Goal: Browse casually

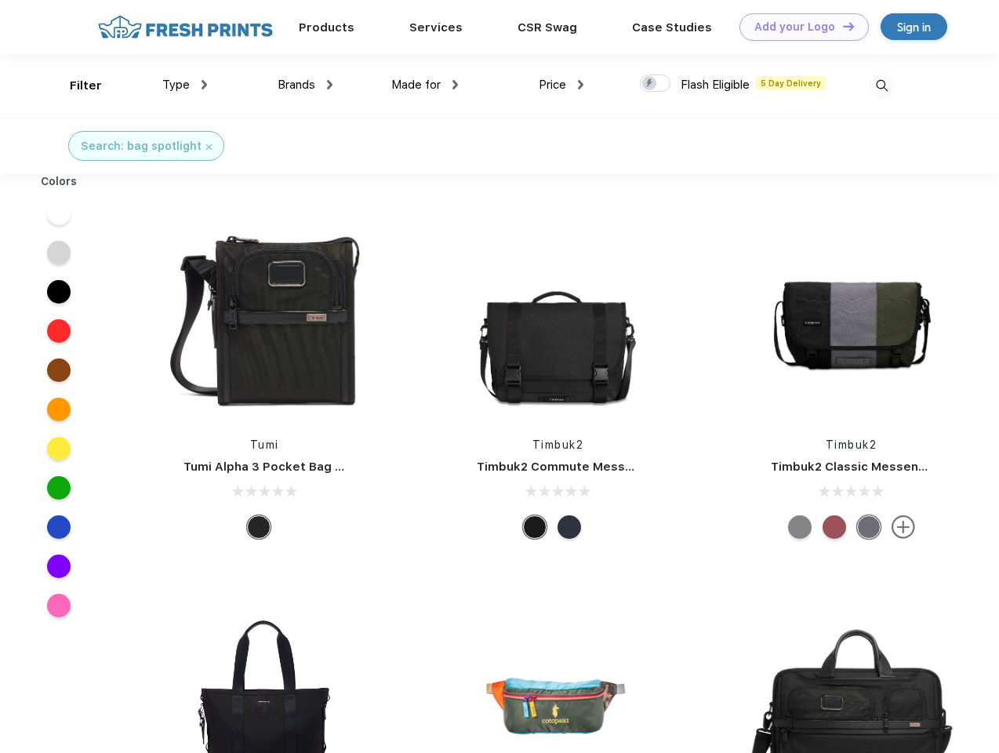
click at [798, 27] on link "Add your Logo Design Tool" at bounding box center [803, 26] width 129 height 27
click at [0, 0] on div "Design Tool" at bounding box center [0, 0] width 0 height 0
click at [841, 26] on link "Add your Logo Design Tool" at bounding box center [803, 26] width 129 height 27
click at [75, 85] on div "Filter" at bounding box center [86, 86] width 32 height 18
click at [185, 85] on span "Type" at bounding box center [175, 85] width 27 height 14
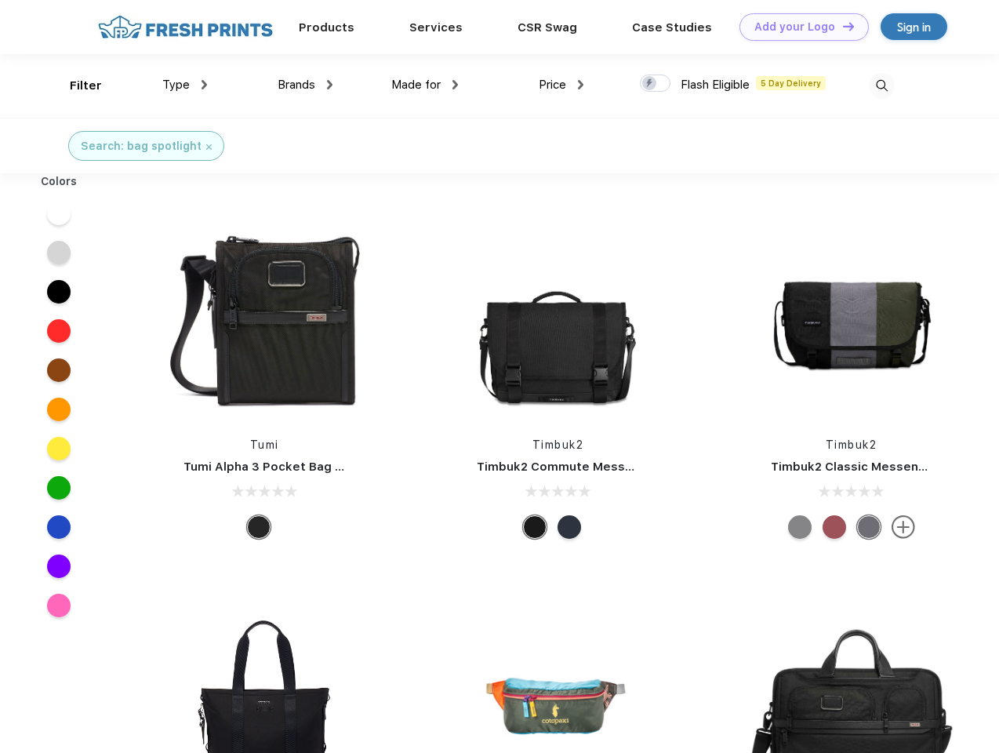
click at [305, 85] on span "Brands" at bounding box center [297, 85] width 38 height 14
click at [425, 85] on span "Made for" at bounding box center [415, 85] width 49 height 14
click at [561, 85] on span "Price" at bounding box center [552, 85] width 27 height 14
click at [656, 84] on div at bounding box center [655, 82] width 31 height 17
click at [650, 84] on input "checkbox" at bounding box center [645, 79] width 10 height 10
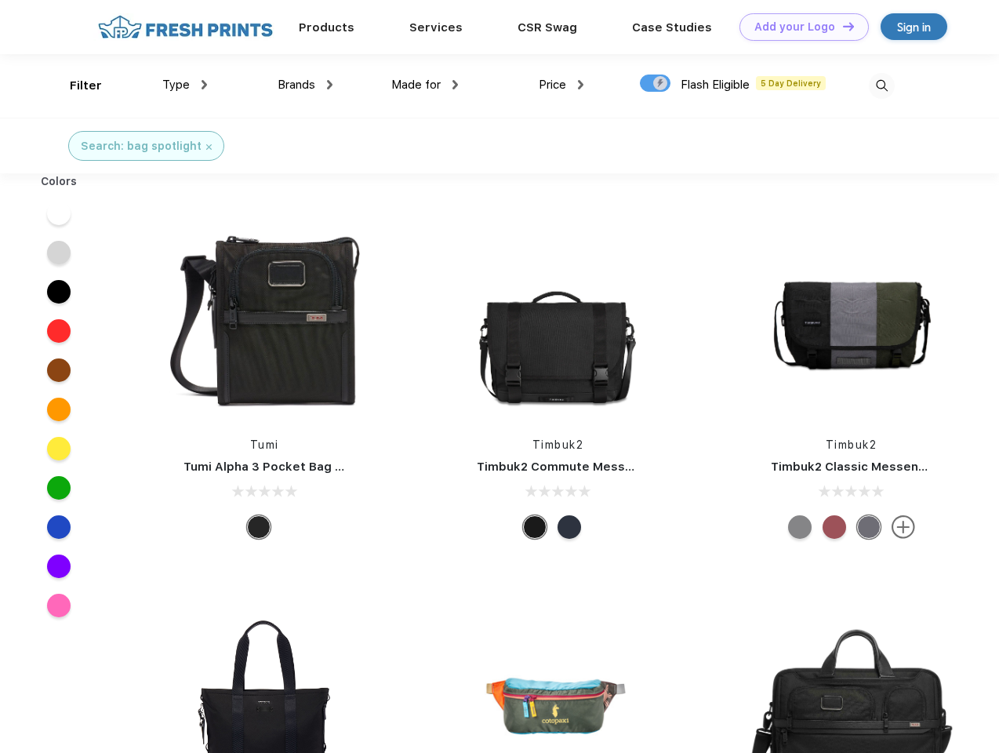
click at [881, 85] on img at bounding box center [882, 86] width 26 height 26
